Goal: Transaction & Acquisition: Purchase product/service

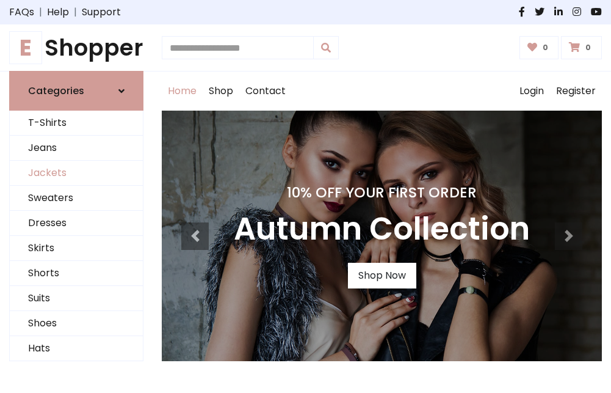
click at [76, 173] on link "Jackets" at bounding box center [76, 173] width 133 height 25
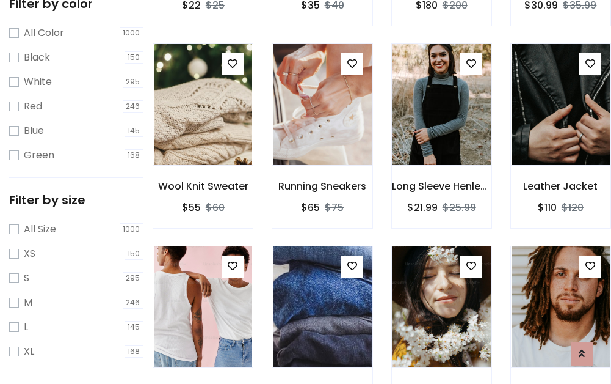
scroll to position [490, 0]
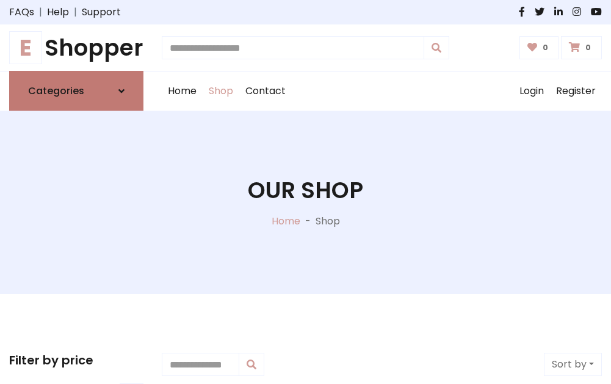
click at [76, 91] on h6 "Categories" at bounding box center [56, 91] width 56 height 12
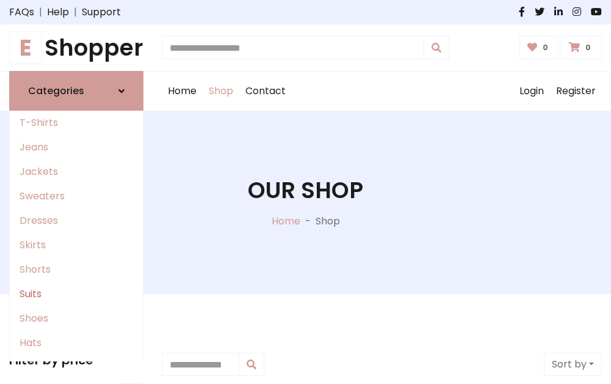
click at [76, 294] on link "Suits" at bounding box center [76, 294] width 133 height 24
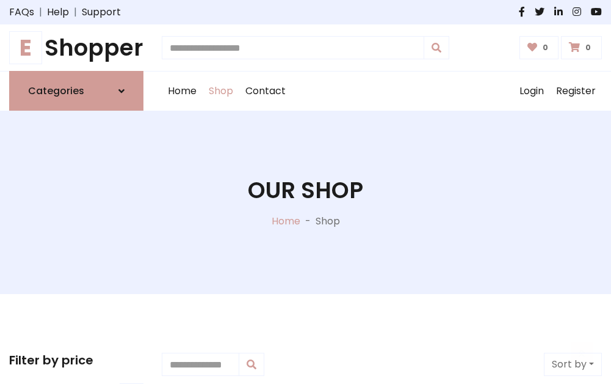
scroll to position [883, 0]
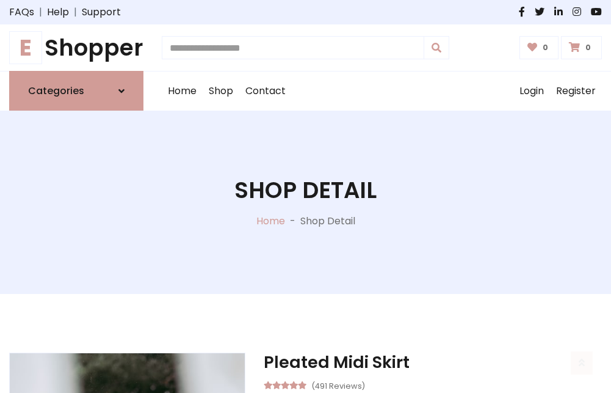
scroll to position [1142, 0]
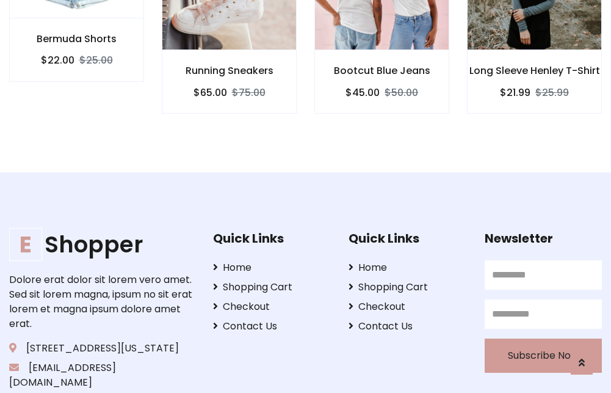
scroll to position [1140, 0]
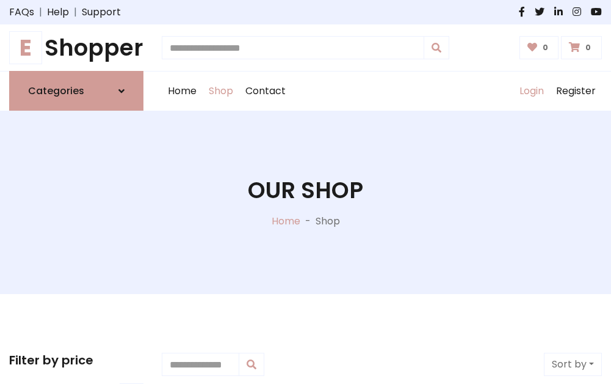
click at [531, 91] on link "Login" at bounding box center [532, 90] width 37 height 39
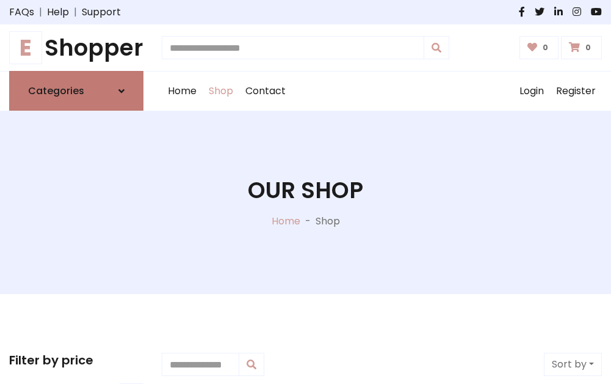
click at [122, 91] on icon at bounding box center [121, 91] width 6 height 10
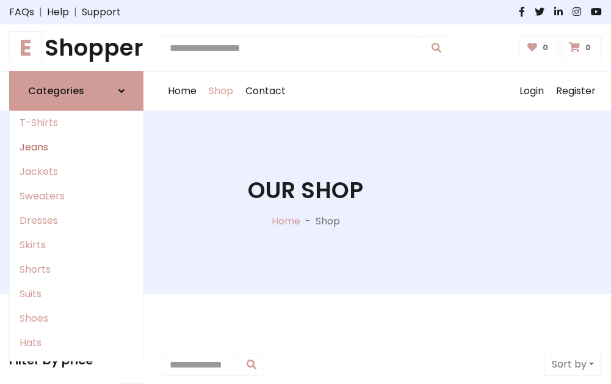
click at [76, 147] on link "Jeans" at bounding box center [76, 147] width 133 height 24
